Goal: Task Accomplishment & Management: Manage account settings

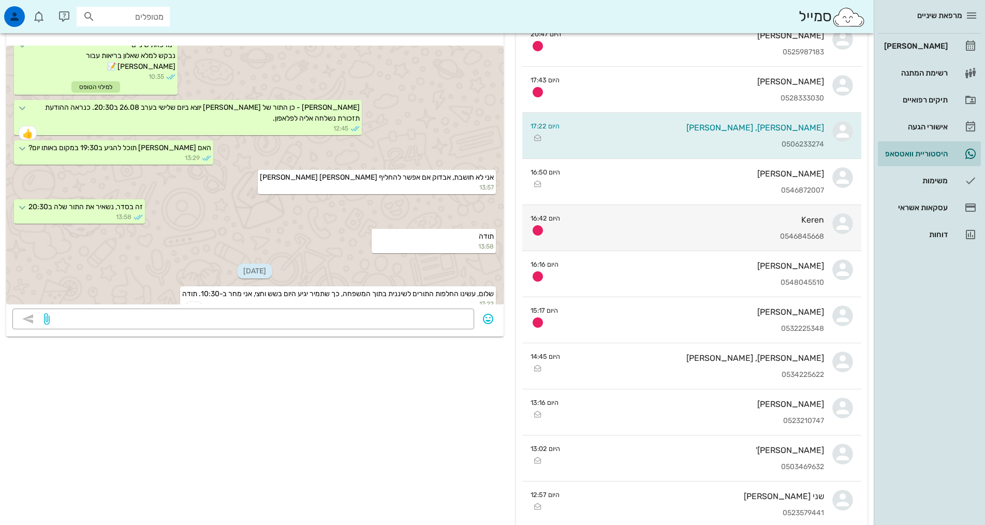
scroll to position [104, 0]
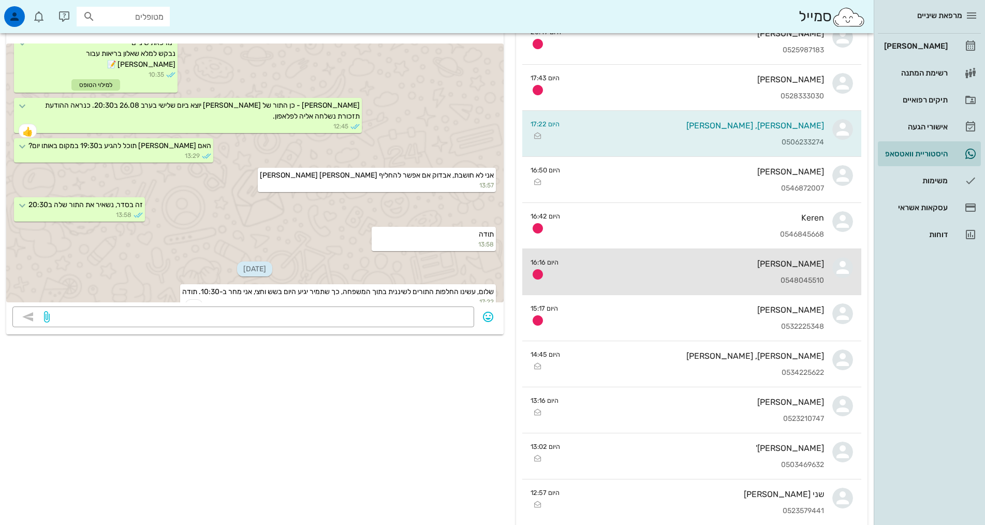
click at [796, 270] on div "[PERSON_NAME] 0548045510" at bounding box center [695, 272] width 257 height 46
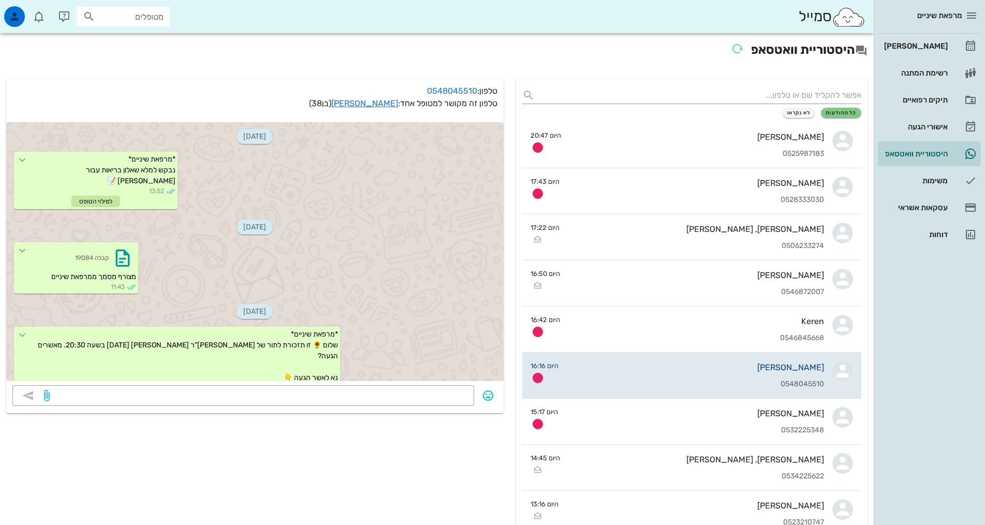
scroll to position [493, 0]
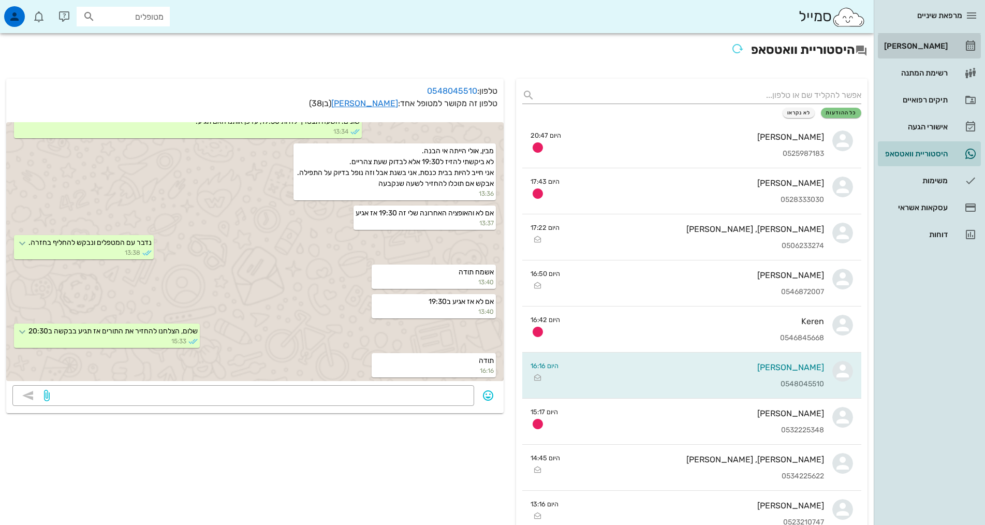
click at [924, 41] on div "[PERSON_NAME]" at bounding box center [915, 46] width 66 height 17
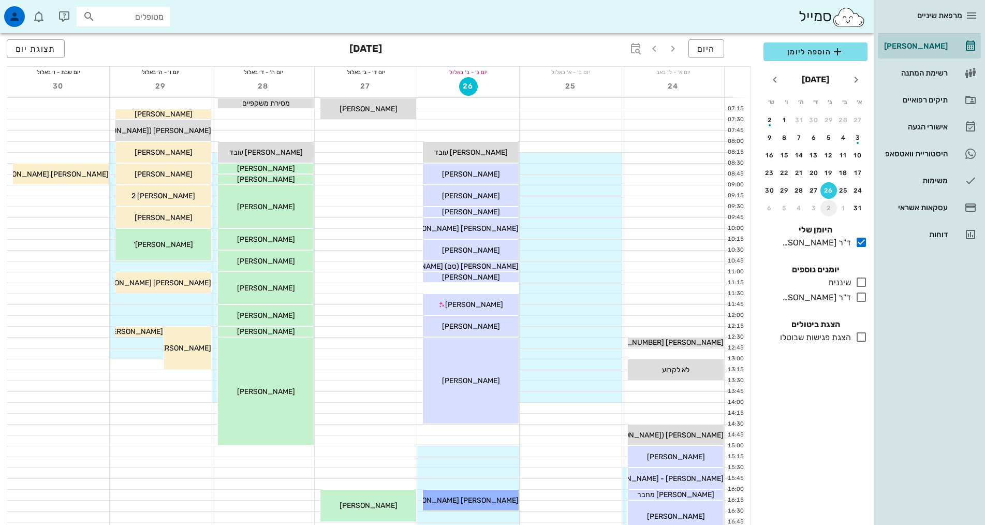
click at [830, 208] on div "2" at bounding box center [828, 207] width 17 height 7
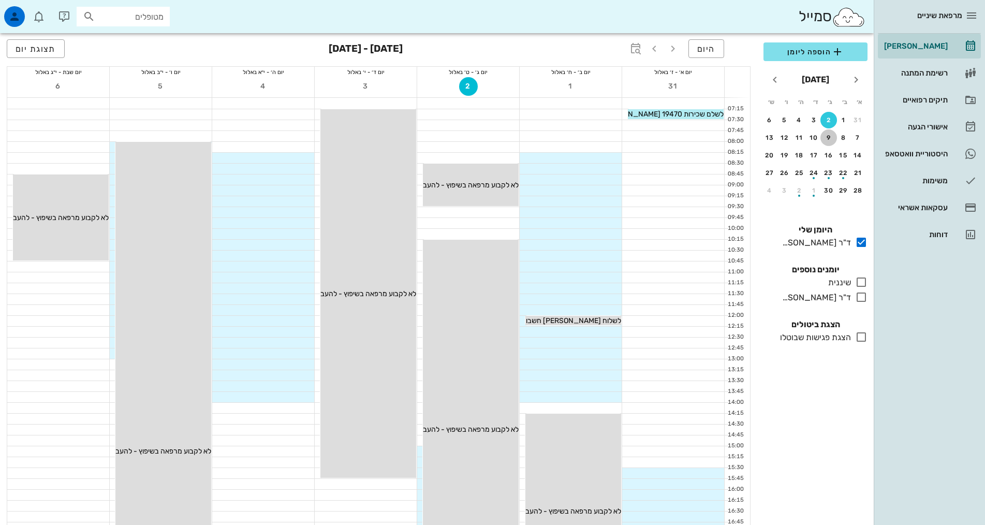
click at [830, 136] on div "9" at bounding box center [828, 137] width 17 height 7
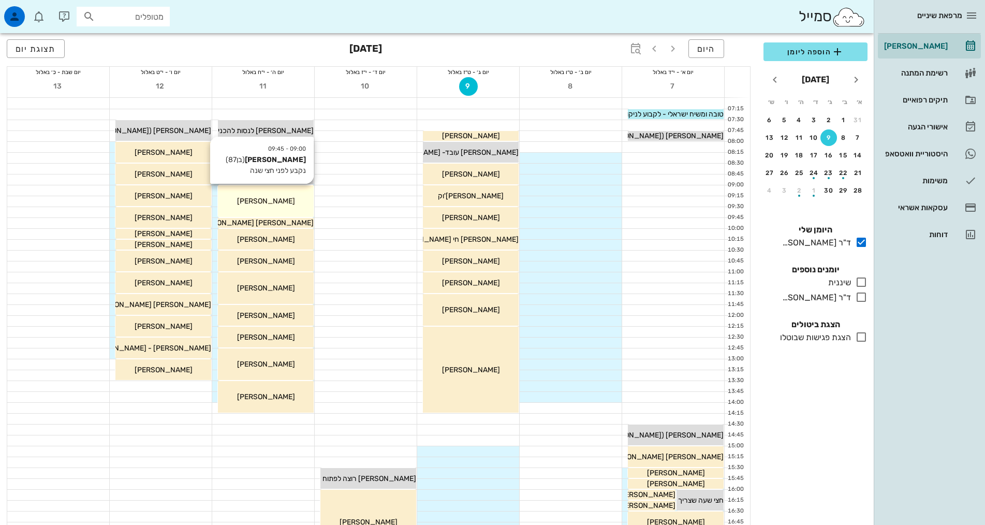
click at [305, 199] on div "[PERSON_NAME]" at bounding box center [266, 201] width 96 height 11
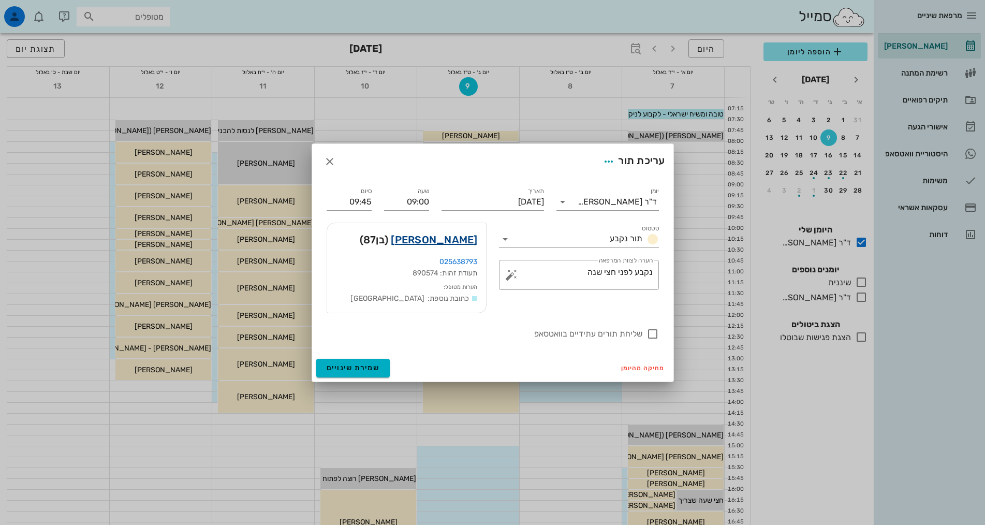
click at [432, 241] on link "[PERSON_NAME]" at bounding box center [434, 239] width 86 height 17
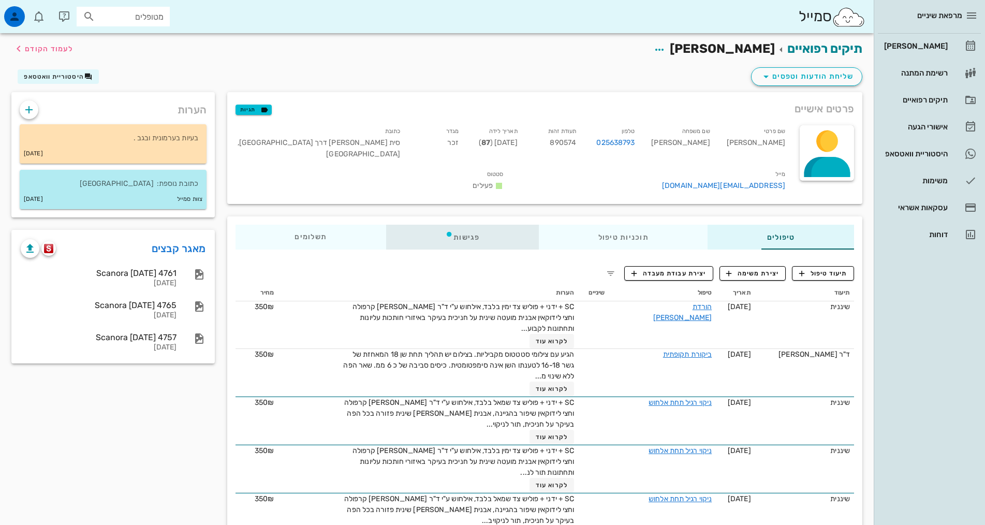
click at [424, 230] on div "פגישות" at bounding box center [462, 237] width 153 height 25
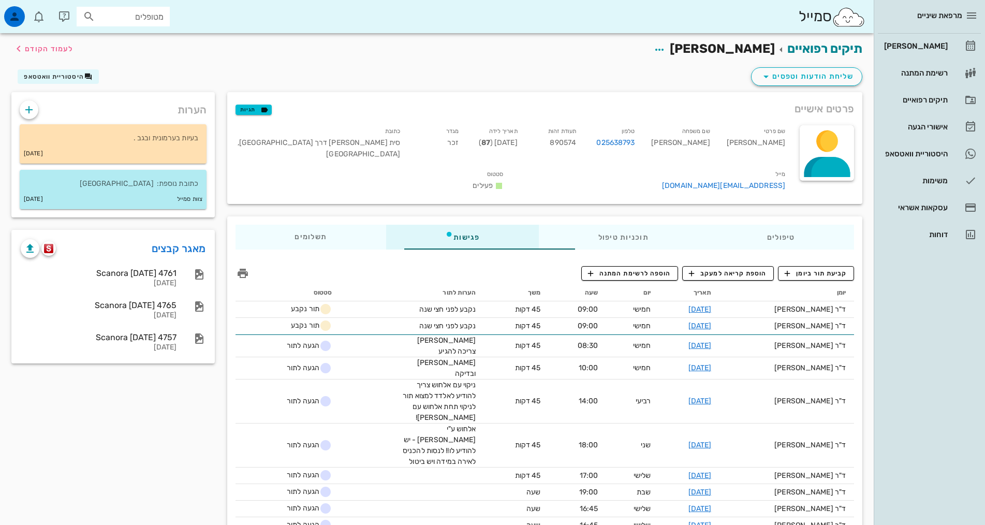
click at [949, 25] on div "מרפאת שיניים" at bounding box center [929, 15] width 103 height 31
click at [918, 54] on div "[PERSON_NAME]" at bounding box center [915, 46] width 66 height 17
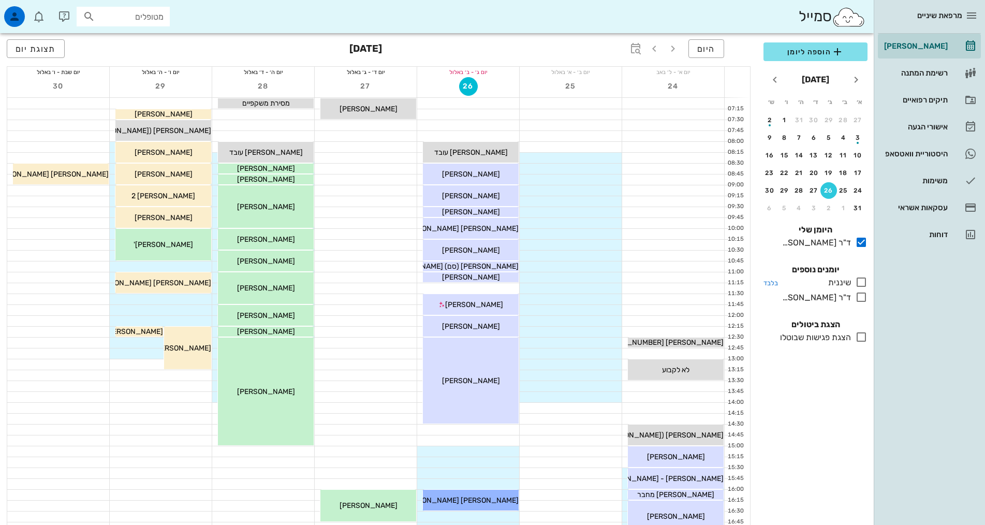
click at [859, 282] on icon at bounding box center [861, 282] width 12 height 12
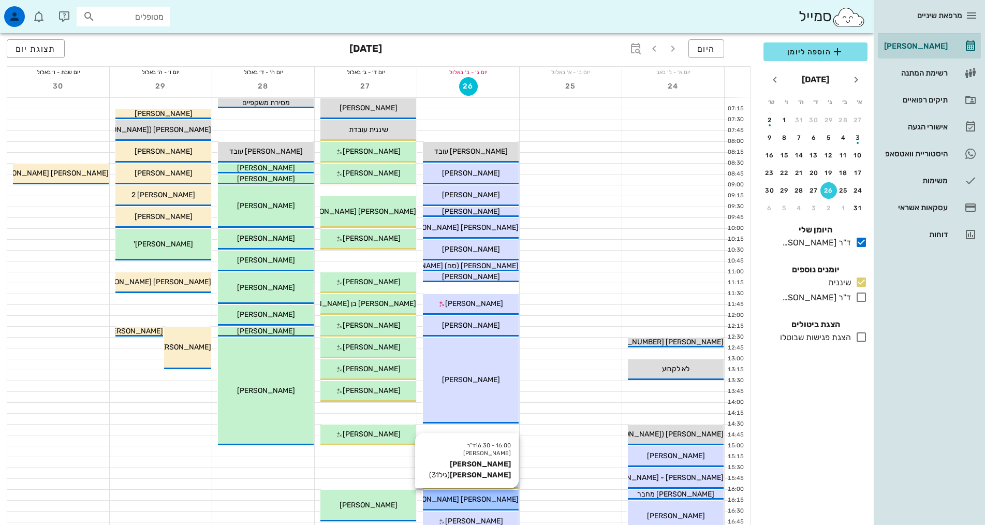
click at [458, 500] on span "[PERSON_NAME] [PERSON_NAME]" at bounding box center [460, 499] width 118 height 9
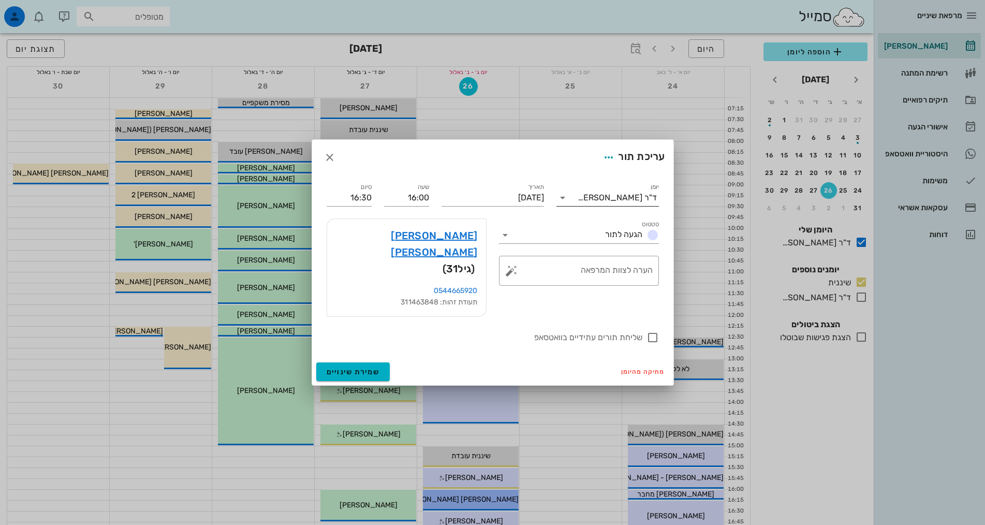
click at [636, 202] on div "ד"ר [PERSON_NAME]" at bounding box center [617, 197] width 79 height 9
click at [641, 249] on div "שיננית" at bounding box center [608, 246] width 86 height 10
click at [373, 362] on button "שמירת שינויים" at bounding box center [353, 371] width 74 height 19
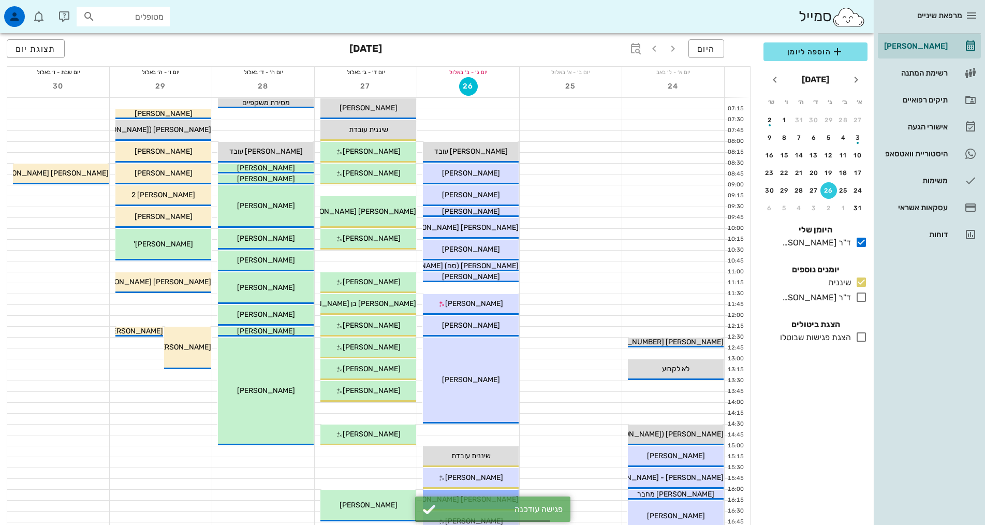
click at [585, 233] on div at bounding box center [571, 234] width 102 height 10
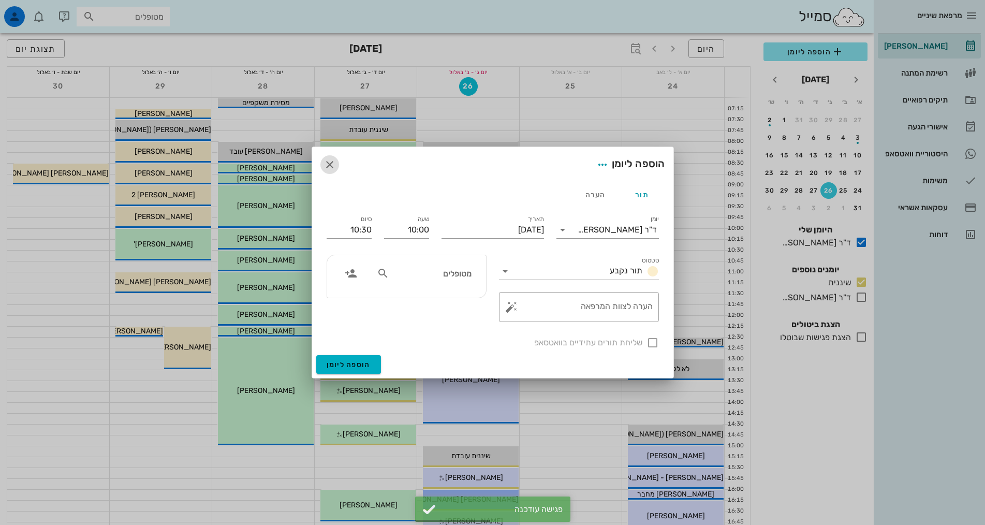
click at [331, 164] on icon "button" at bounding box center [330, 164] width 12 height 12
